Goal: Book appointment/travel/reservation

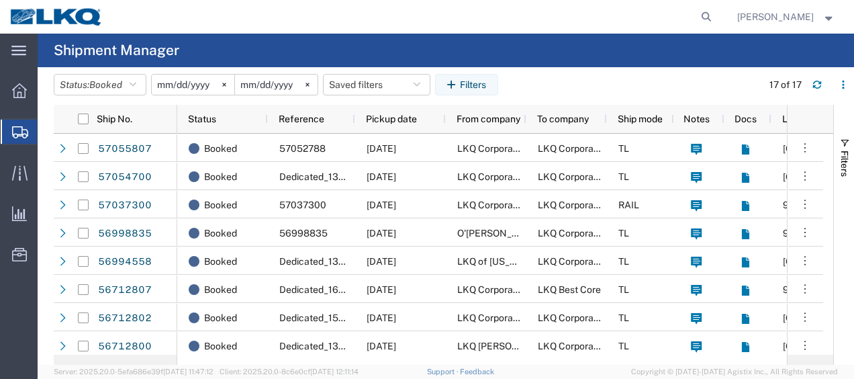
scroll to position [258, 0]
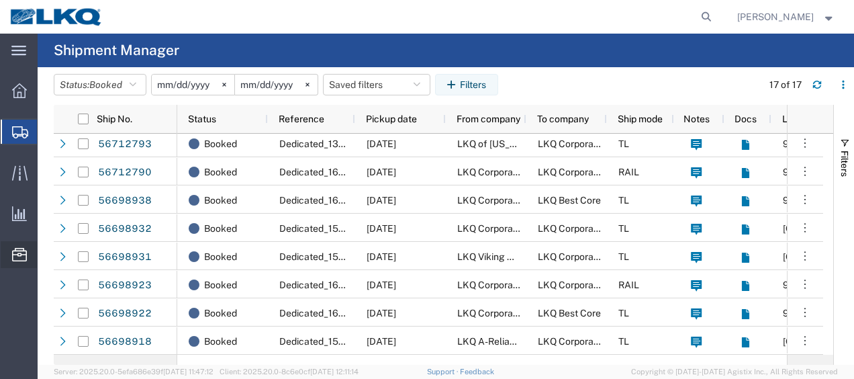
click at [0, 0] on span "Location Appointment" at bounding box center [0, 0] width 0 height 0
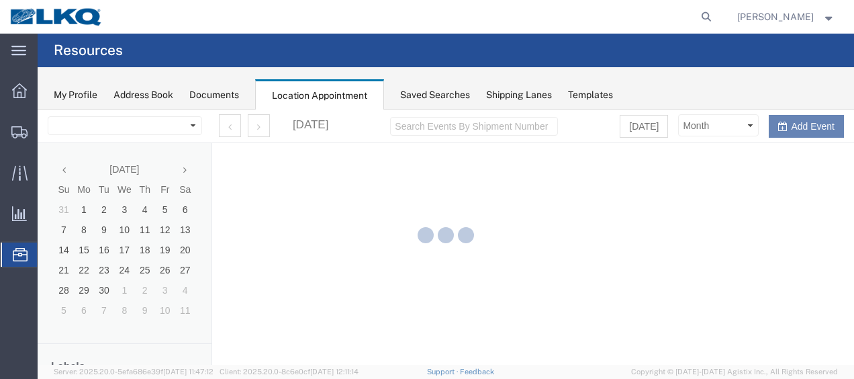
select select "27578"
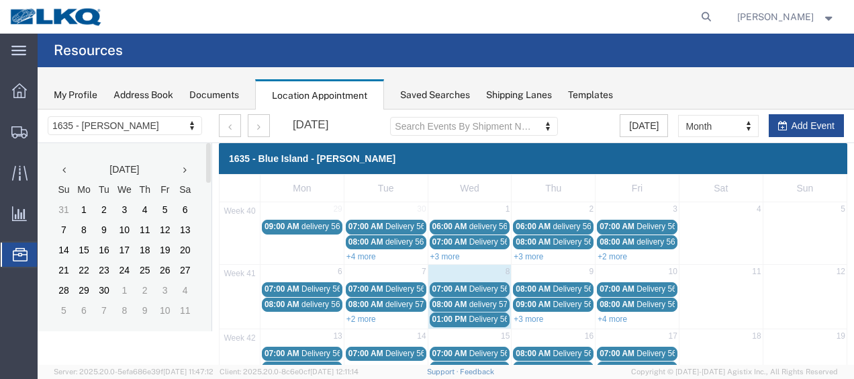
click at [189, 169] on th at bounding box center [185, 169] width 20 height 20
click at [600, 253] on link "+2 more" at bounding box center [613, 256] width 30 height 9
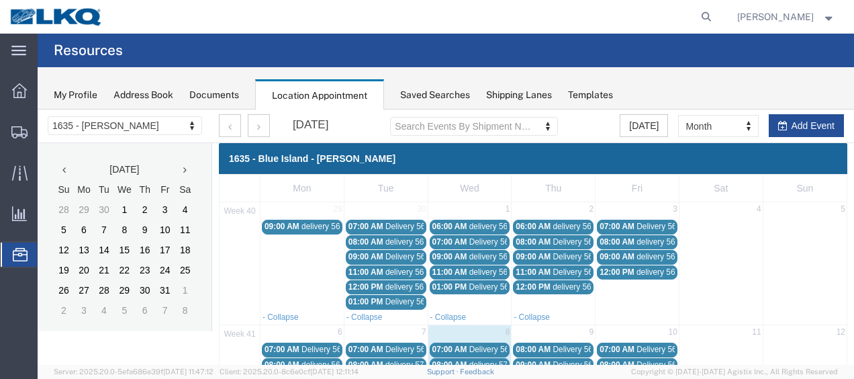
click at [621, 223] on span "07:00 AM" at bounding box center [617, 226] width 35 height 9
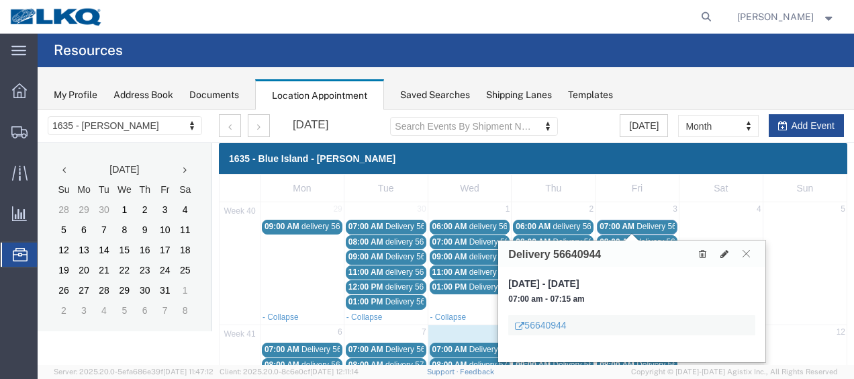
click at [748, 254] on icon at bounding box center [746, 253] width 7 height 8
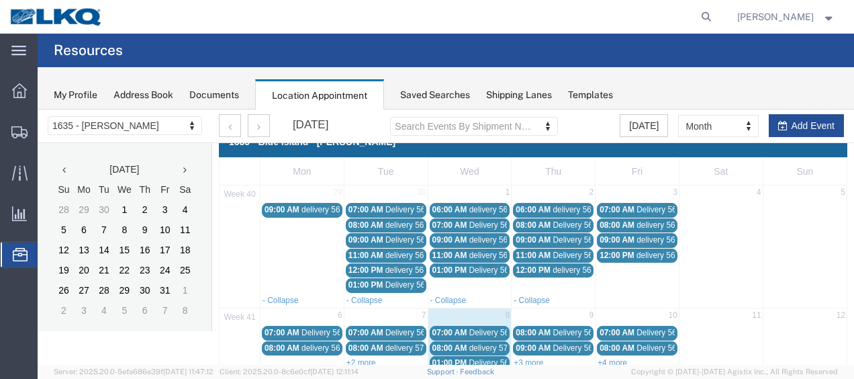
scroll to position [67, 0]
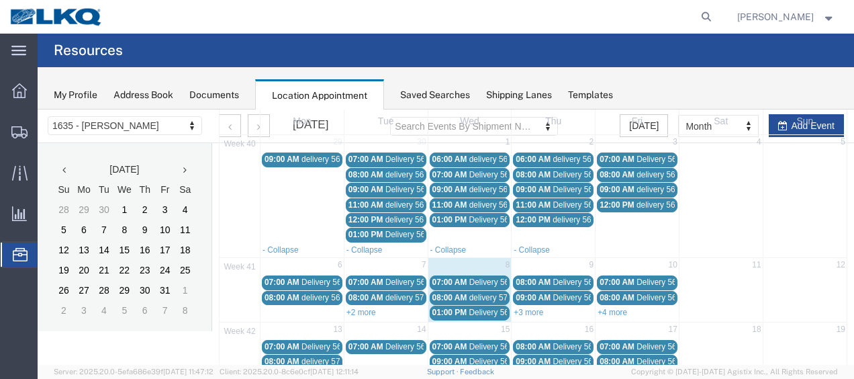
click at [644, 158] on span "Delivery 56640944" at bounding box center [670, 158] width 66 height 9
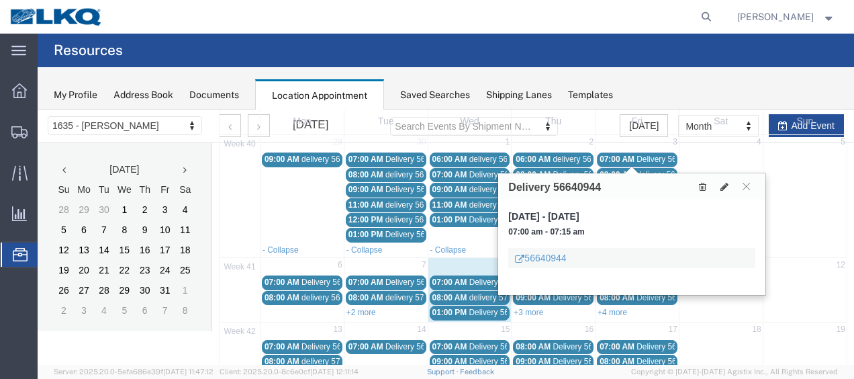
click at [469, 281] on span "Delivery 56682226" at bounding box center [502, 281] width 66 height 9
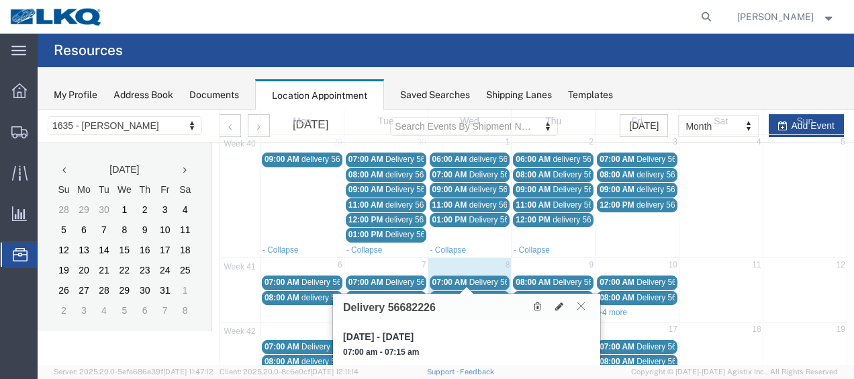
click at [581, 303] on icon at bounding box center [581, 306] width 7 height 8
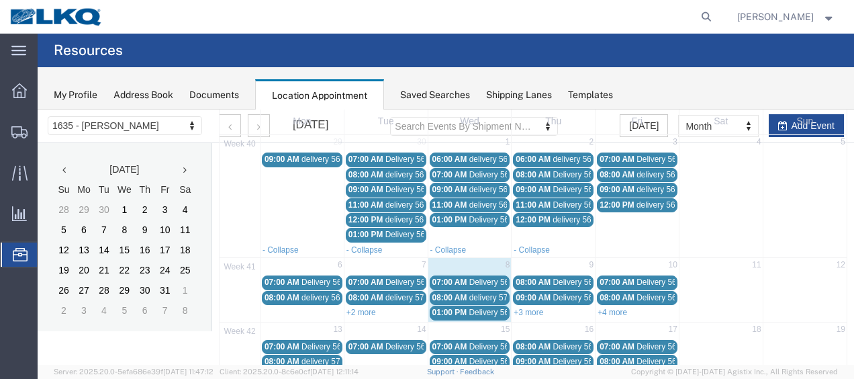
click at [461, 294] on span "08:00 AM" at bounding box center [450, 297] width 35 height 9
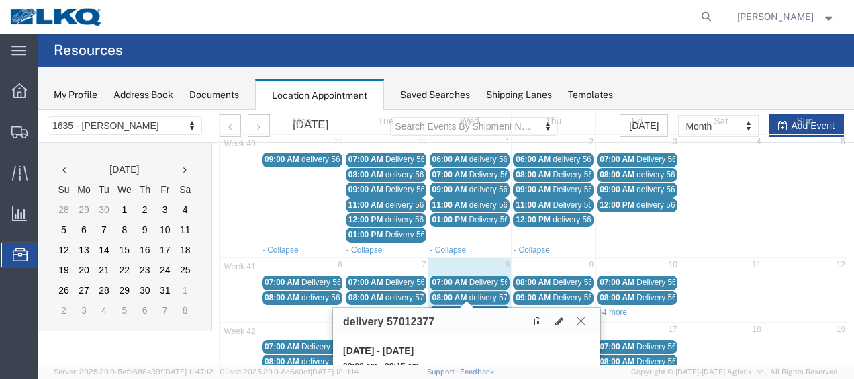
click at [578, 318] on icon at bounding box center [581, 320] width 7 height 8
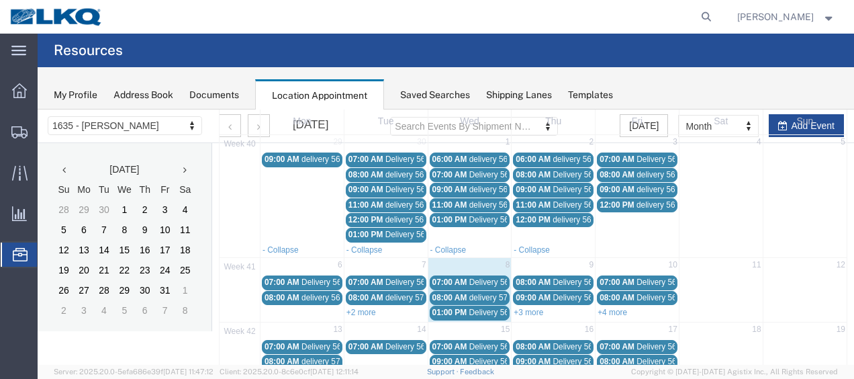
click at [488, 308] on span "Delivery 56698918" at bounding box center [502, 312] width 66 height 9
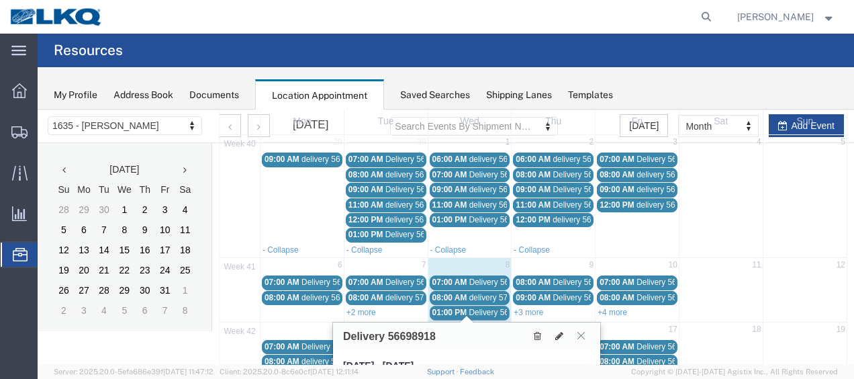
click at [581, 334] on icon at bounding box center [581, 335] width 7 height 8
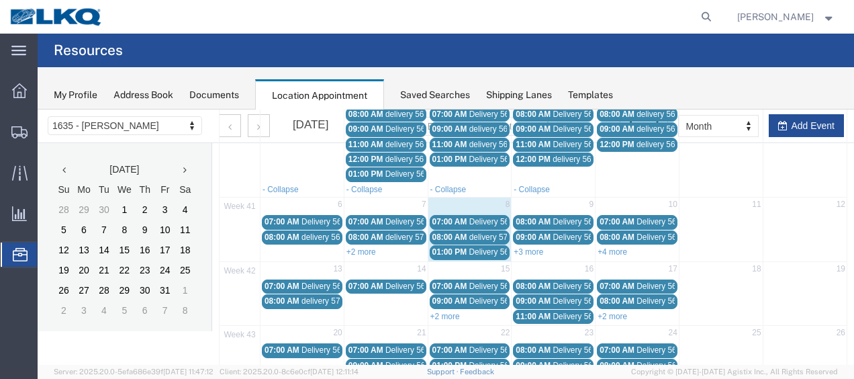
scroll to position [134, 0]
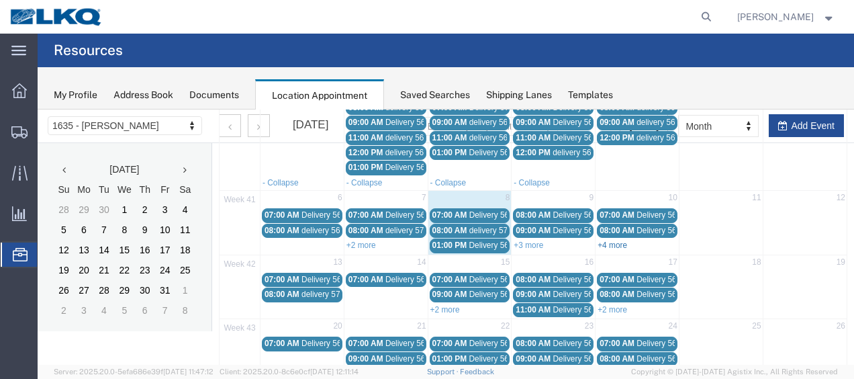
click at [619, 240] on link "+4 more" at bounding box center [613, 244] width 30 height 9
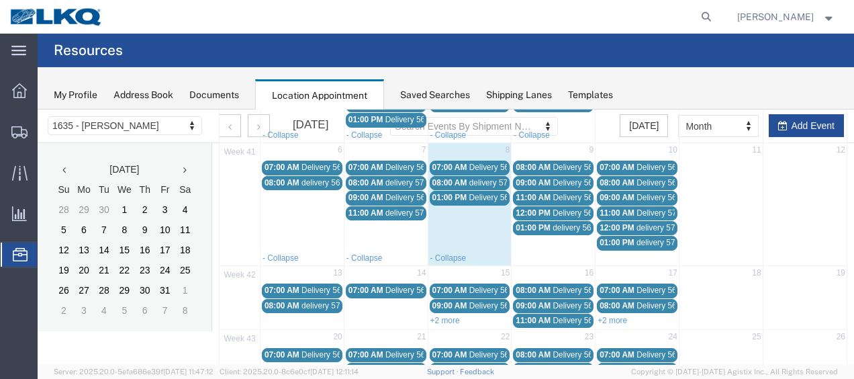
scroll to position [201, 0]
